Goal: Task Accomplishment & Management: Use online tool/utility

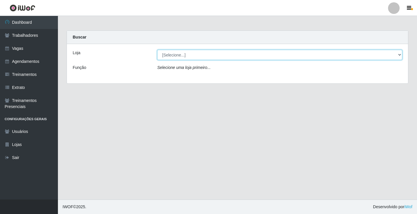
click at [172, 56] on select "[Selecione...] Edilicya Supermercado" at bounding box center [279, 55] width 245 height 10
select select "460"
click at [157, 50] on select "[Selecione...] Edilicya Supermercado" at bounding box center [279, 55] width 245 height 10
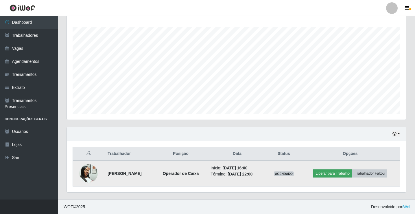
scroll to position [289258, 289039]
click at [350, 173] on button "Liberar para Trabalho" at bounding box center [332, 173] width 39 height 8
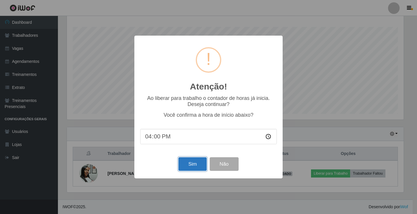
click at [190, 161] on button "Sim" at bounding box center [192, 164] width 28 height 14
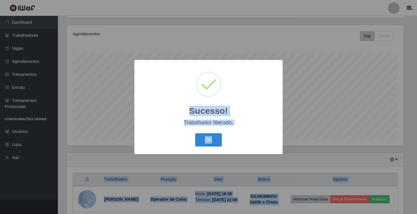
drag, startPoint x: 416, startPoint y: 225, endPoint x: 407, endPoint y: 223, distance: 9.1
click at [407, 214] on html "Perfil Alterar Senha Sair Dashboard Trabalhadores Vagas Agendamentos Treinament…" at bounding box center [208, 86] width 417 height 307
click at [350, 205] on div "Sucesso! × Trabalhador liberado. OK Cancel" at bounding box center [208, 107] width 417 height 214
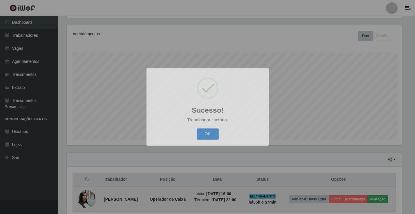
scroll to position [120, 339]
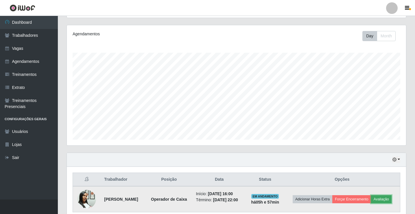
click at [371, 203] on button "Avaliação" at bounding box center [381, 199] width 21 height 8
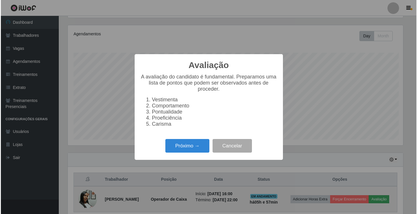
scroll to position [120, 337]
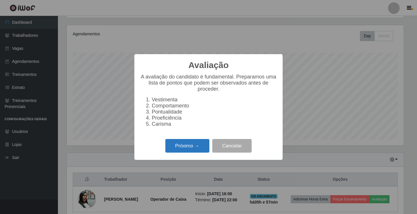
click at [185, 150] on button "Próximo →" at bounding box center [187, 146] width 44 height 14
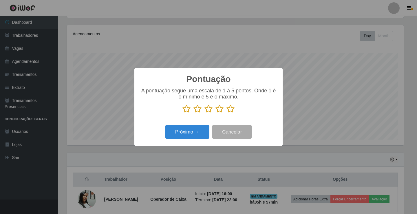
click at [229, 110] on icon at bounding box center [230, 108] width 8 height 9
click at [226, 113] on input "radio" at bounding box center [226, 113] width 0 height 0
click at [195, 133] on button "Próximo →" at bounding box center [187, 132] width 44 height 14
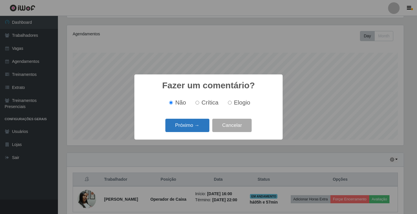
click at [195, 125] on button "Próximo →" at bounding box center [187, 126] width 44 height 14
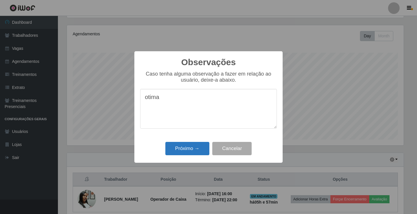
type textarea "otima"
click at [192, 150] on button "Próximo →" at bounding box center [187, 149] width 44 height 14
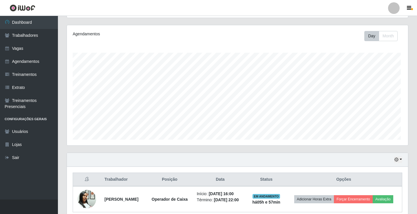
scroll to position [120, 339]
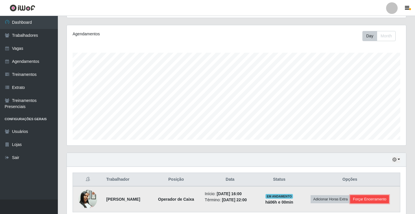
click at [360, 196] on button "Forçar Encerramento" at bounding box center [369, 199] width 39 height 8
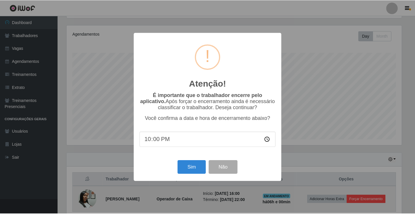
scroll to position [120, 337]
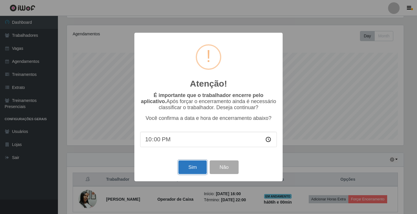
click at [180, 169] on button "Sim" at bounding box center [192, 167] width 28 height 14
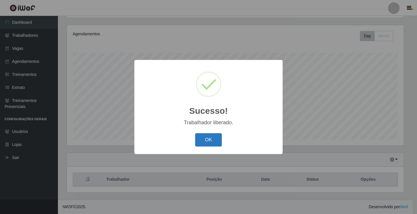
click at [210, 137] on button "OK" at bounding box center [208, 140] width 27 height 14
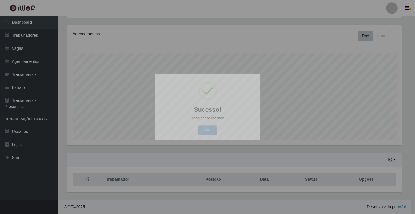
scroll to position [120, 339]
